Goal: Check status: Check status

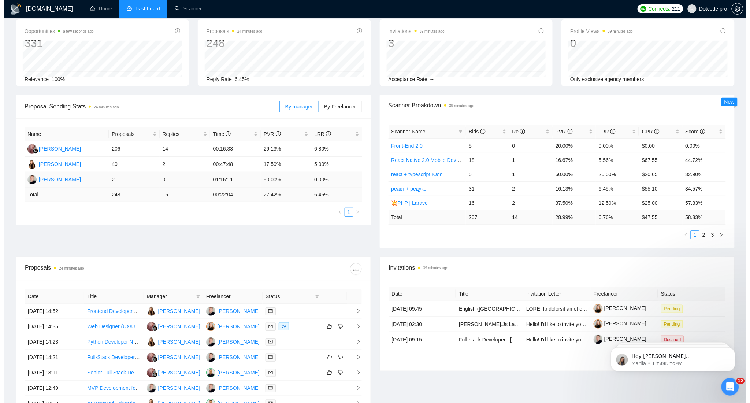
scroll to position [49, 0]
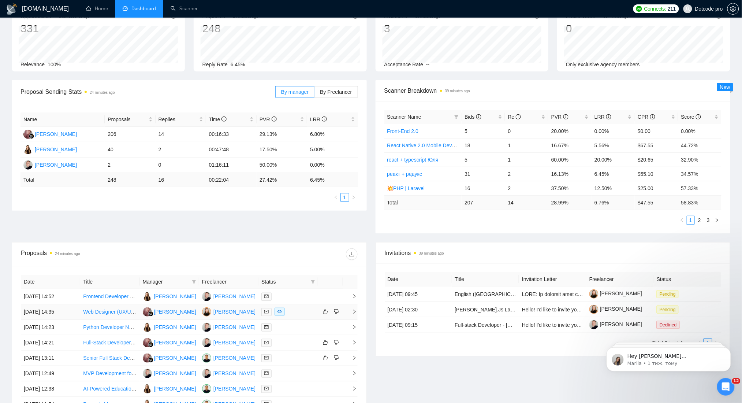
click at [74, 308] on td "27 Aug, 2025 14:35" at bounding box center [50, 311] width 59 height 15
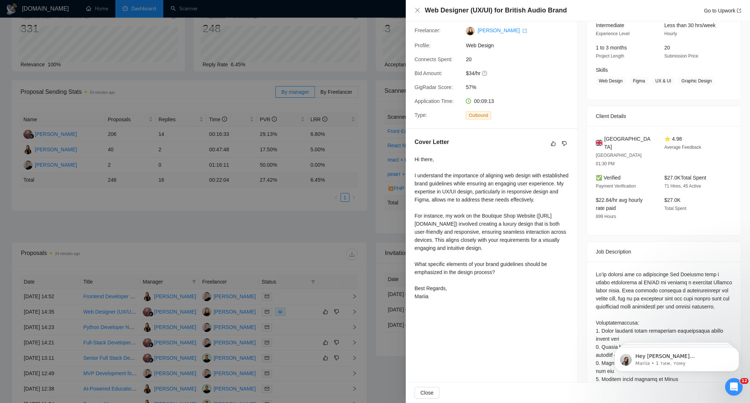
scroll to position [97, 0]
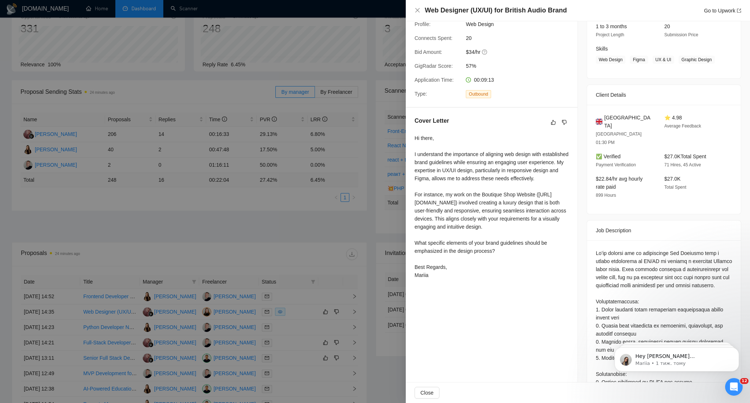
click at [520, 223] on div "Hi there, I understand the importance of aligning web design with established b…" at bounding box center [492, 206] width 154 height 145
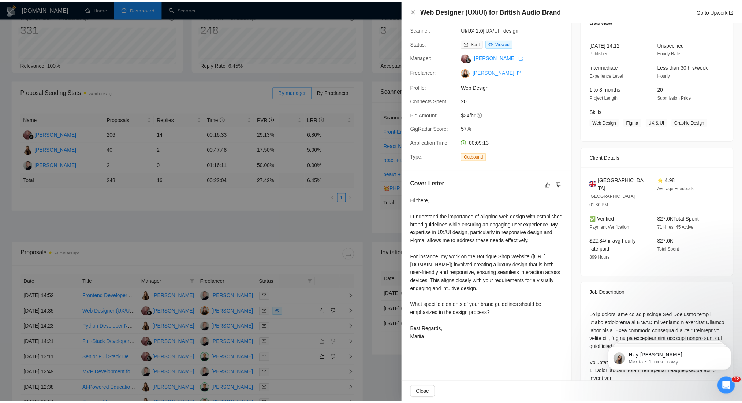
scroll to position [0, 0]
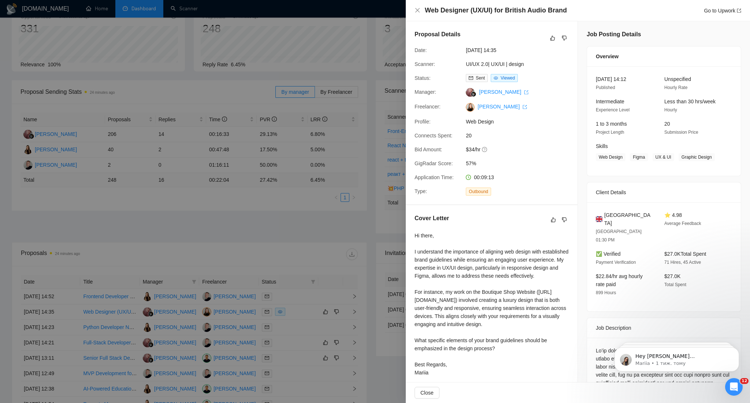
click at [340, 235] on div at bounding box center [375, 201] width 750 height 403
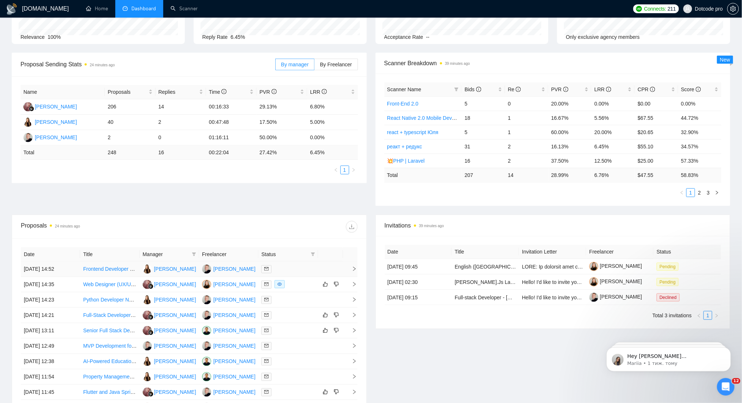
scroll to position [97, 0]
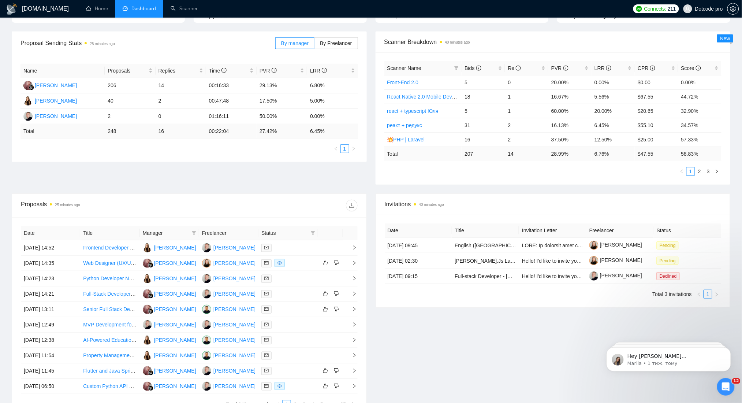
click at [315, 172] on div "Proposal Sending Stats 25 minutes ago By manager By Freelancer Name Proposals R…" at bounding box center [371, 112] width 728 height 162
click at [208, 198] on div "Proposals 27 minutes ago" at bounding box center [189, 205] width 337 height 23
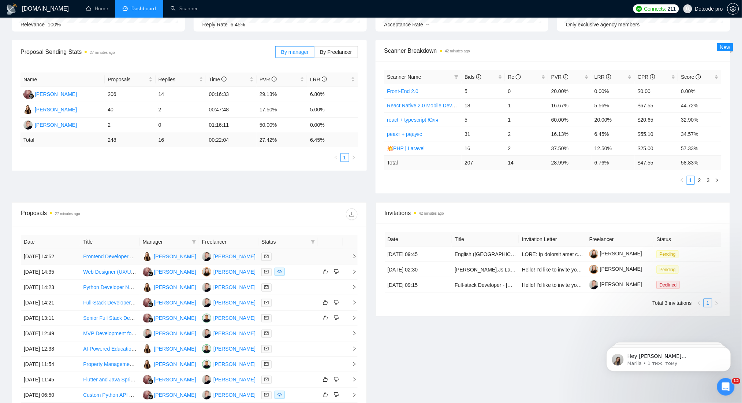
scroll to position [146, 0]
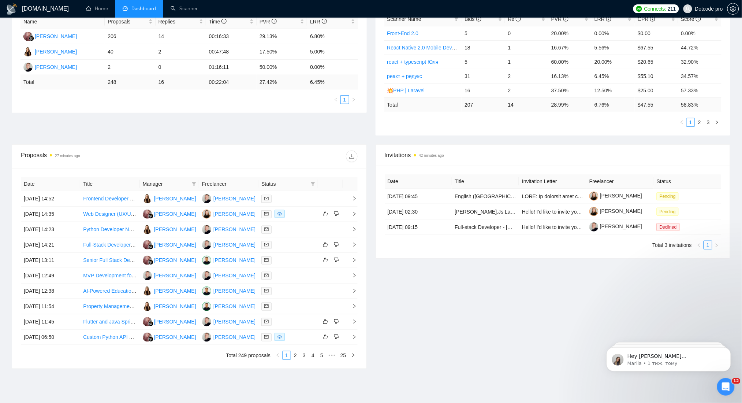
click at [320, 145] on div "Proposals 27 minutes ago" at bounding box center [189, 156] width 337 height 23
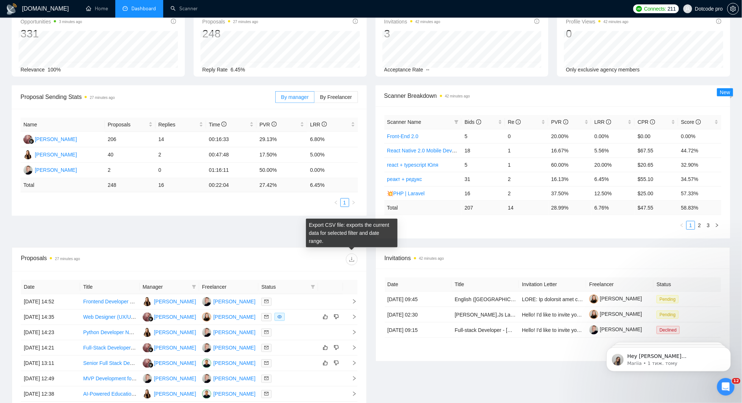
scroll to position [0, 0]
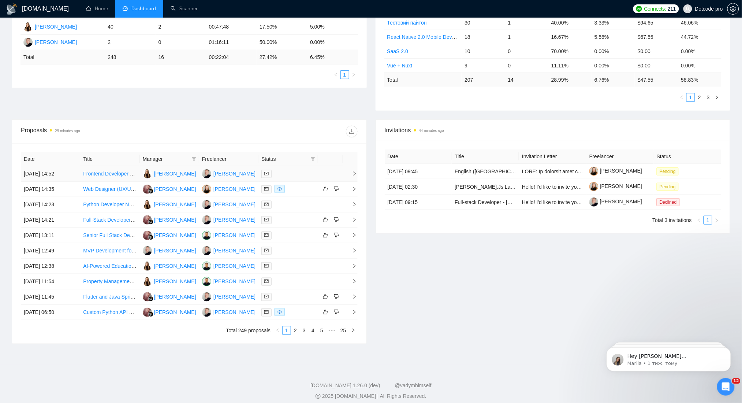
scroll to position [178, 0]
